Goal: Information Seeking & Learning: Learn about a topic

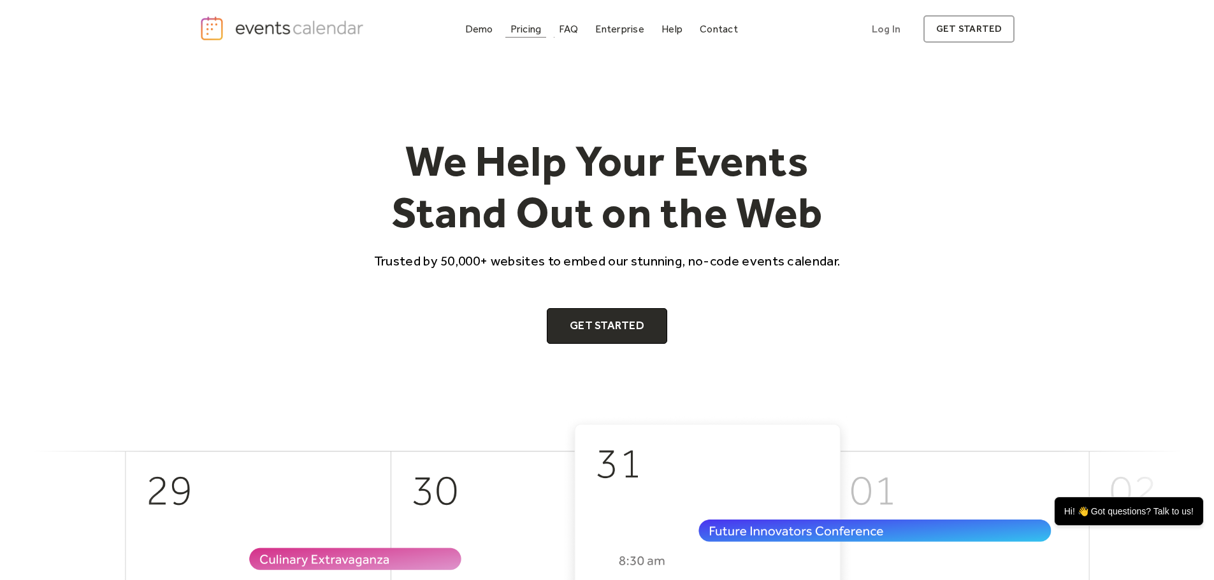
click at [535, 27] on div "Pricing" at bounding box center [525, 28] width 31 height 7
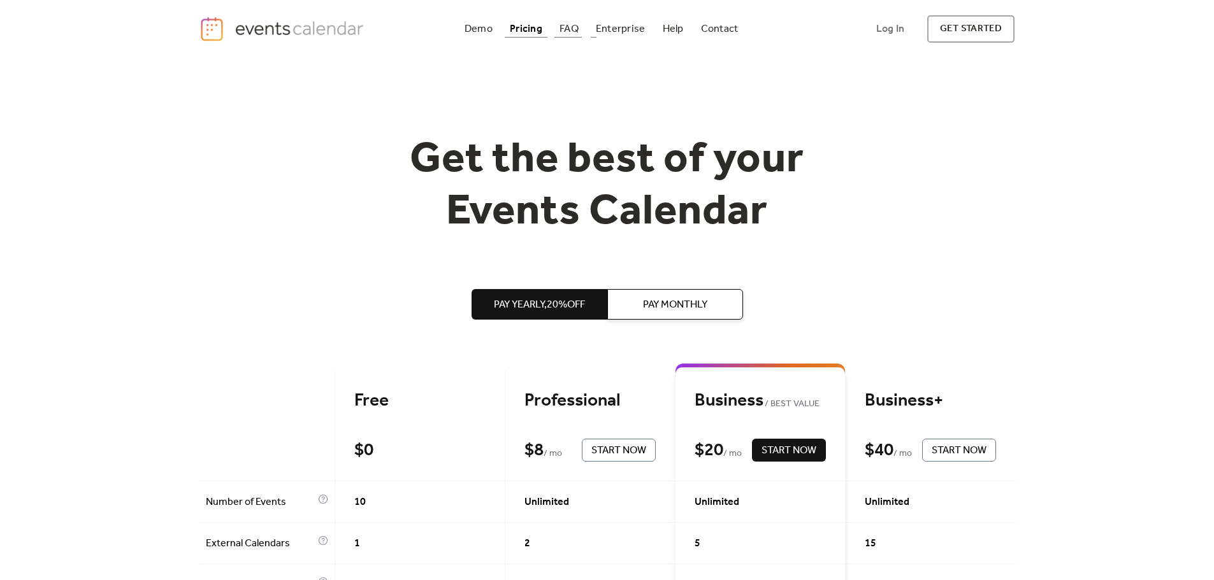
click at [574, 32] on div "FAQ" at bounding box center [568, 28] width 19 height 7
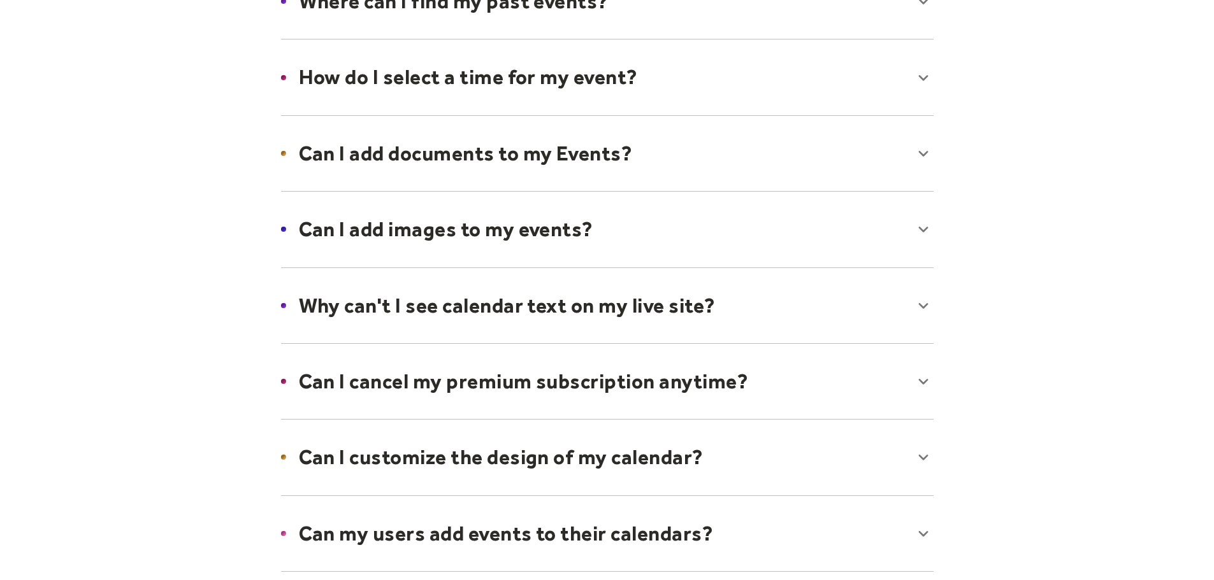
scroll to position [510, 0]
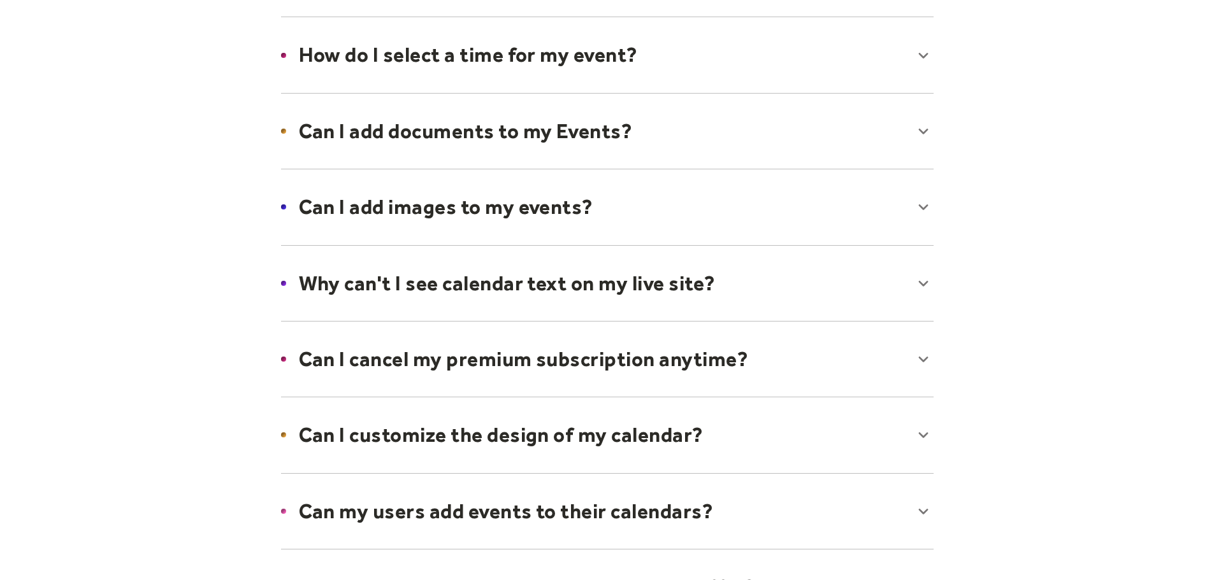
click at [596, 279] on div at bounding box center [607, 284] width 678 height 78
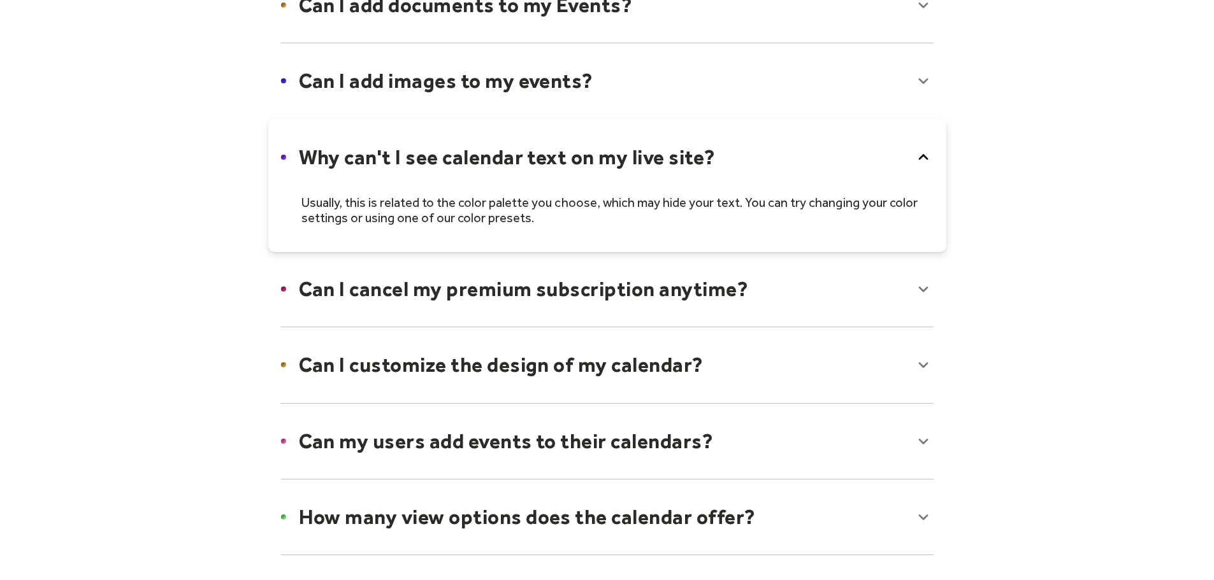
scroll to position [637, 0]
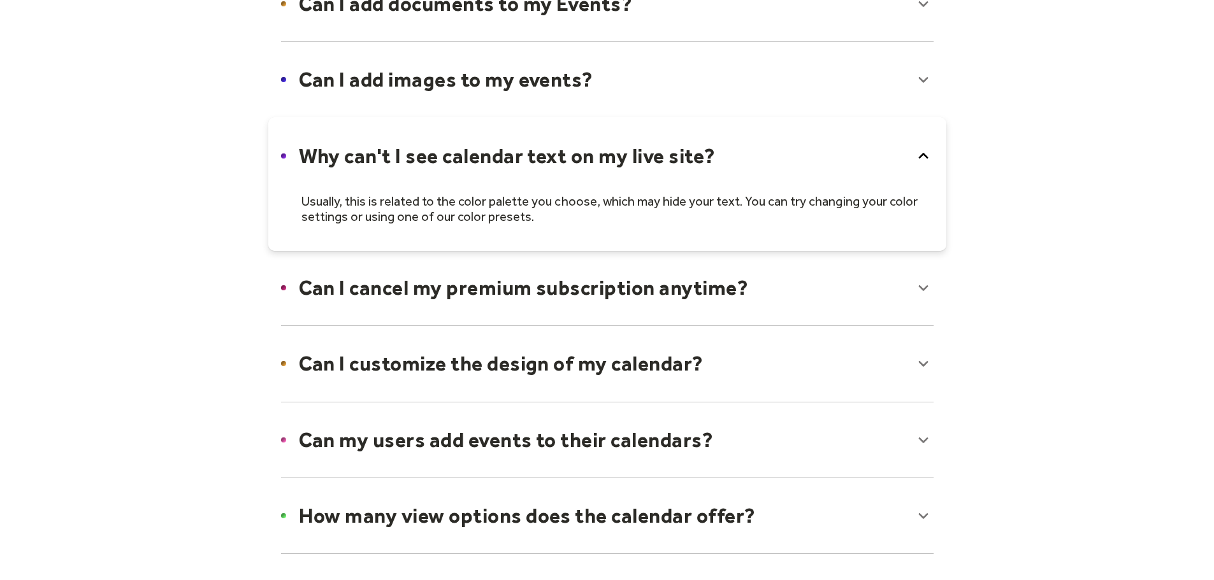
click at [596, 283] on div at bounding box center [607, 288] width 678 height 78
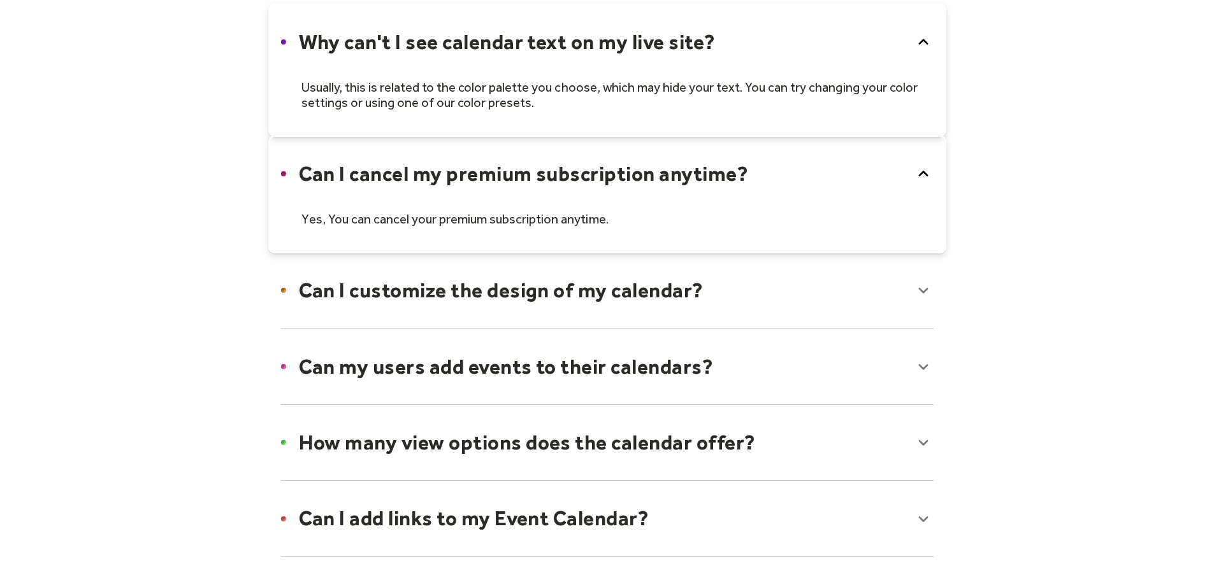
scroll to position [765, 0]
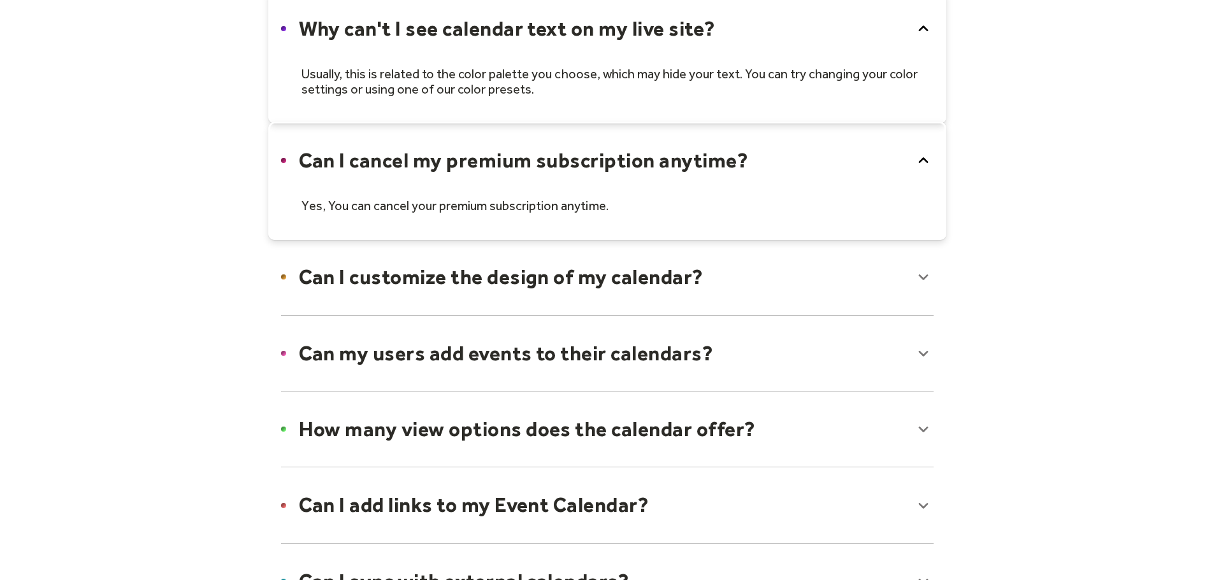
click at [557, 282] on div at bounding box center [607, 277] width 678 height 78
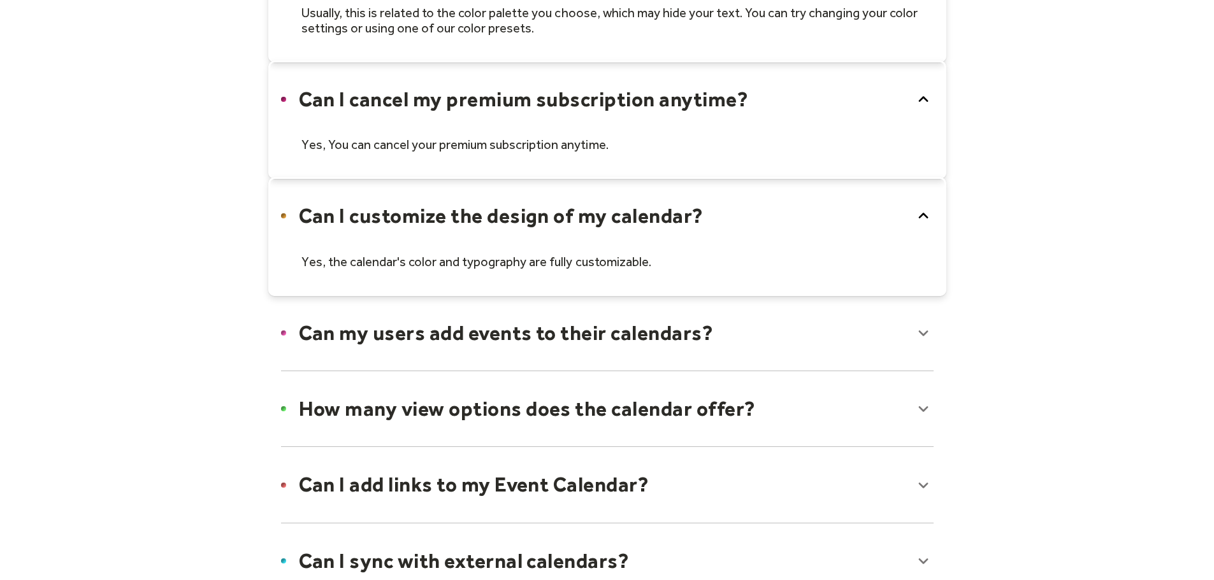
scroll to position [956, 0]
